Goal: Task Accomplishment & Management: Complete application form

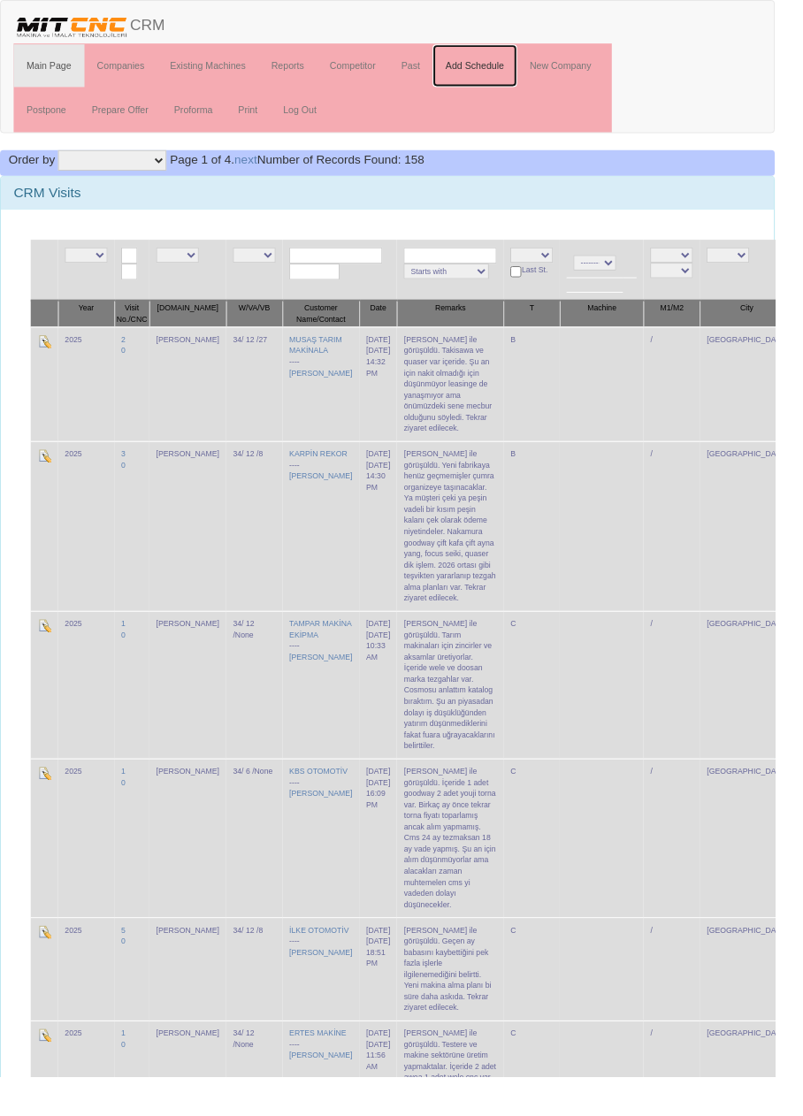
click at [507, 61] on link "Add Schedule" at bounding box center [492, 68] width 88 height 44
